Goal: Task Accomplishment & Management: Complete application form

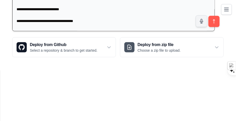
scroll to position [37, 0]
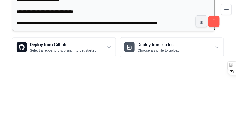
click at [73, 31] on textarea at bounding box center [113, 1] width 203 height 59
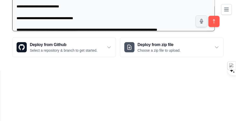
scroll to position [22, 0]
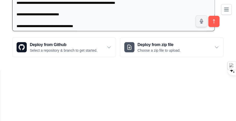
drag, startPoint x: 118, startPoint y: 24, endPoint x: 140, endPoint y: 23, distance: 22.2
click at [140, 23] on textarea at bounding box center [113, 1] width 203 height 59
click at [34, 31] on textarea at bounding box center [113, 1] width 203 height 59
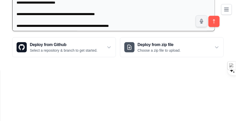
scroll to position [200, 0]
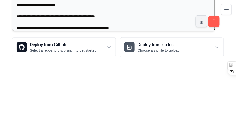
click at [121, 31] on textarea at bounding box center [113, 1] width 203 height 59
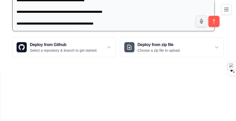
scroll to position [910, 0]
type textarea "**********"
click at [212, 24] on icon "submit" at bounding box center [214, 21] width 5 height 5
click at [108, 48] on icon at bounding box center [109, 47] width 3 height 2
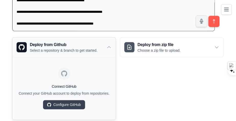
click at [107, 50] on icon at bounding box center [109, 47] width 5 height 5
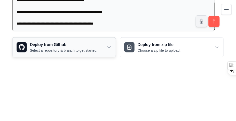
click at [68, 53] on p "Select a repository & branch to get started." at bounding box center [64, 50] width 68 height 5
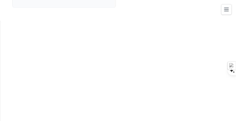
scroll to position [0, 0]
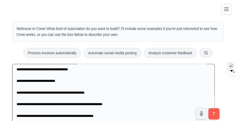
click at [226, 10] on icon "Toggle navigation" at bounding box center [227, 9] width 4 height 3
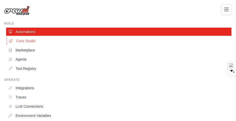
scroll to position [204, 0]
click at [40, 72] on link "Tool Registry" at bounding box center [120, 68] width 226 height 8
